Goal: Browse casually

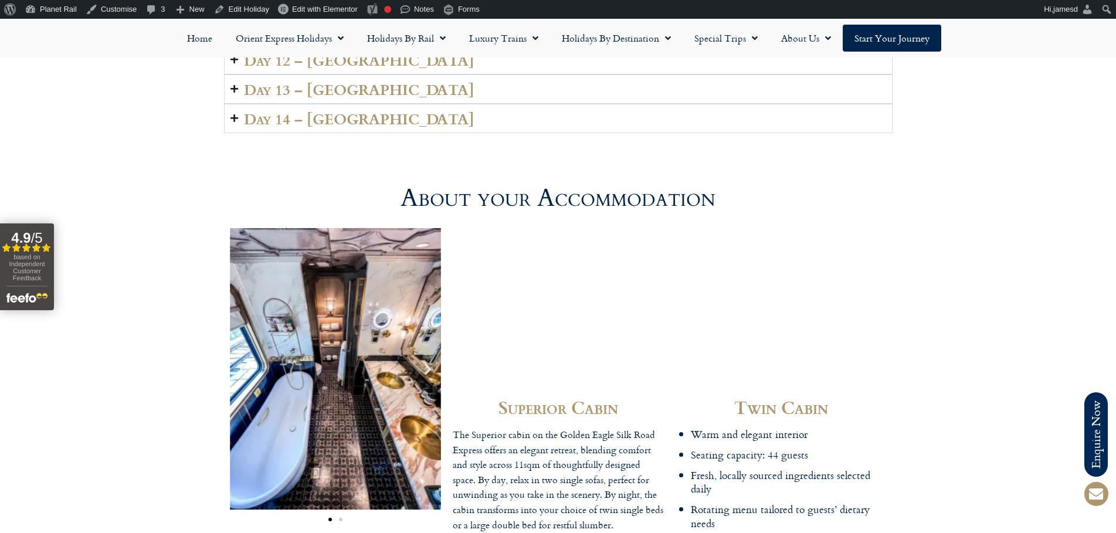
scroll to position [3308, 0]
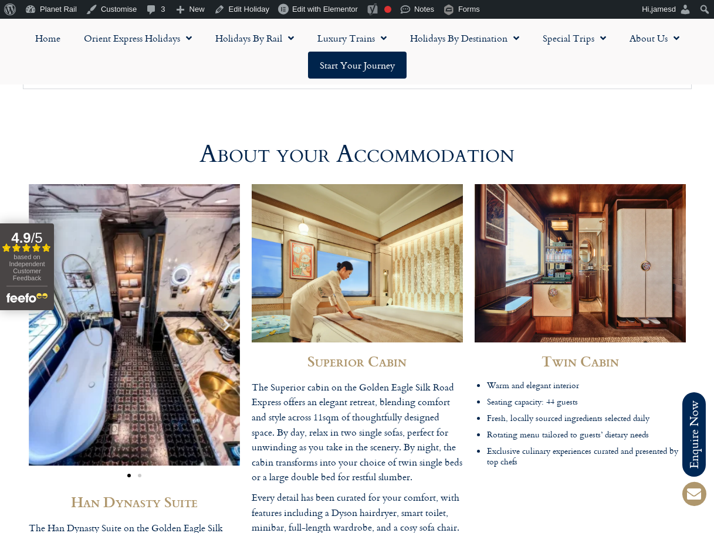
click at [158, 239] on img "1 / 2" at bounding box center [134, 325] width 211 height 282
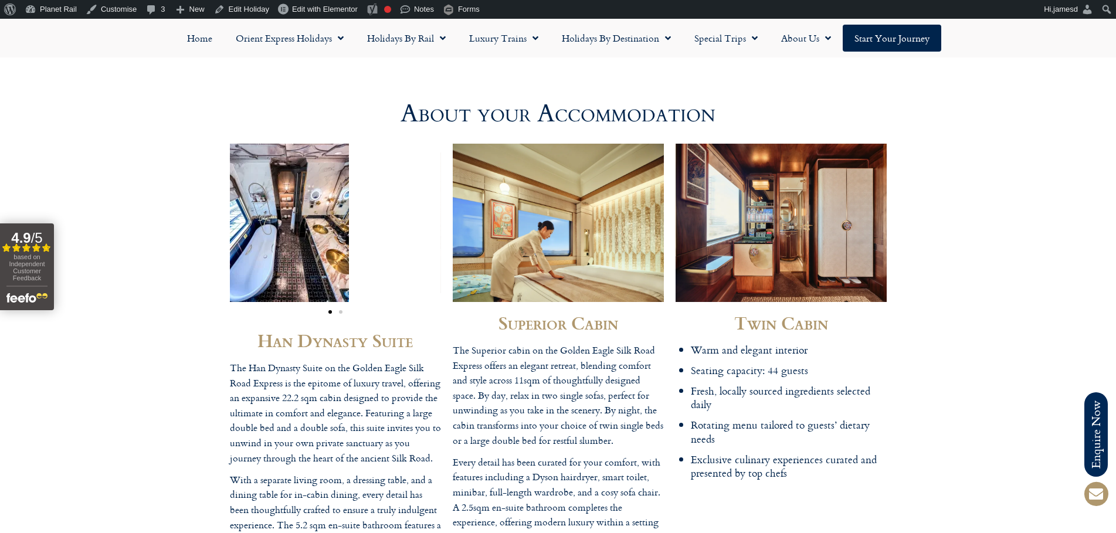
scroll to position [3308, 0]
